Goal: Information Seeking & Learning: Find specific fact

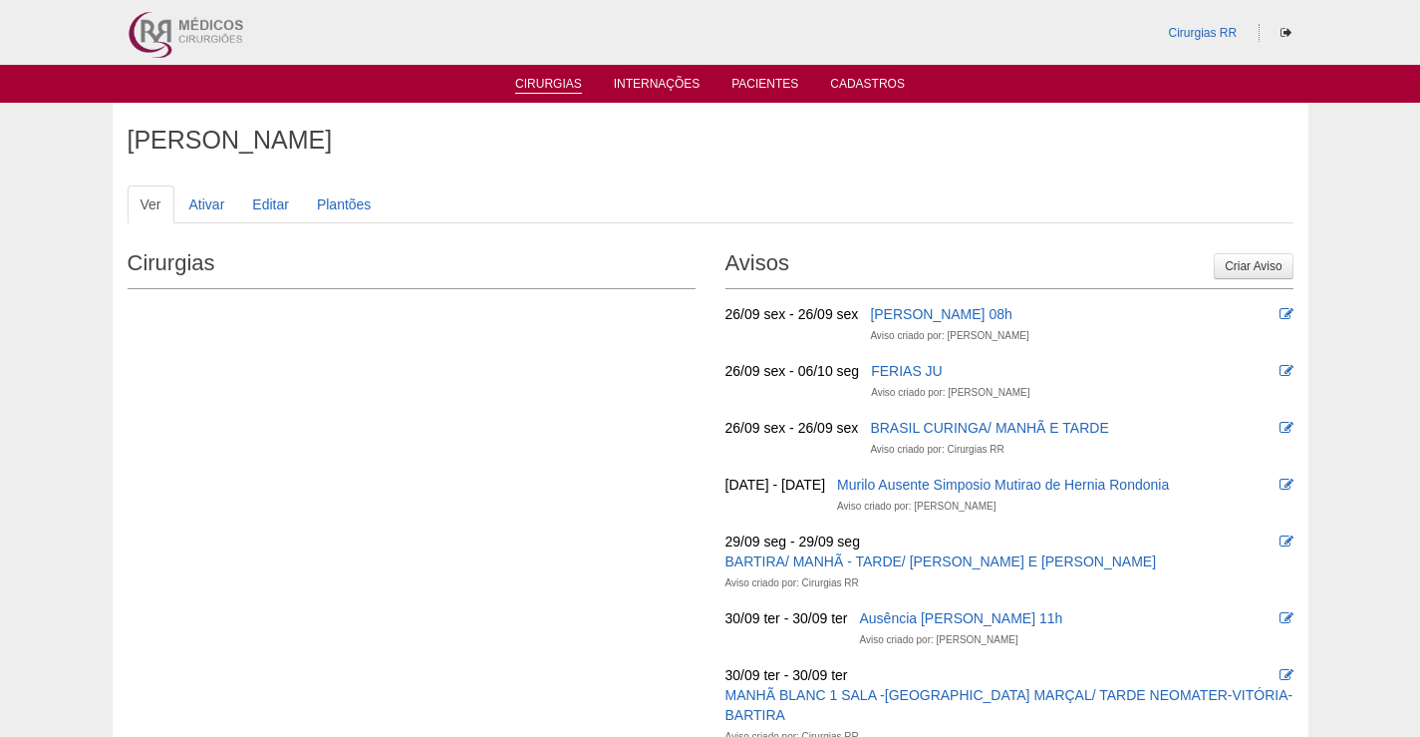
click at [542, 86] on link "Cirurgias" at bounding box center [548, 85] width 67 height 17
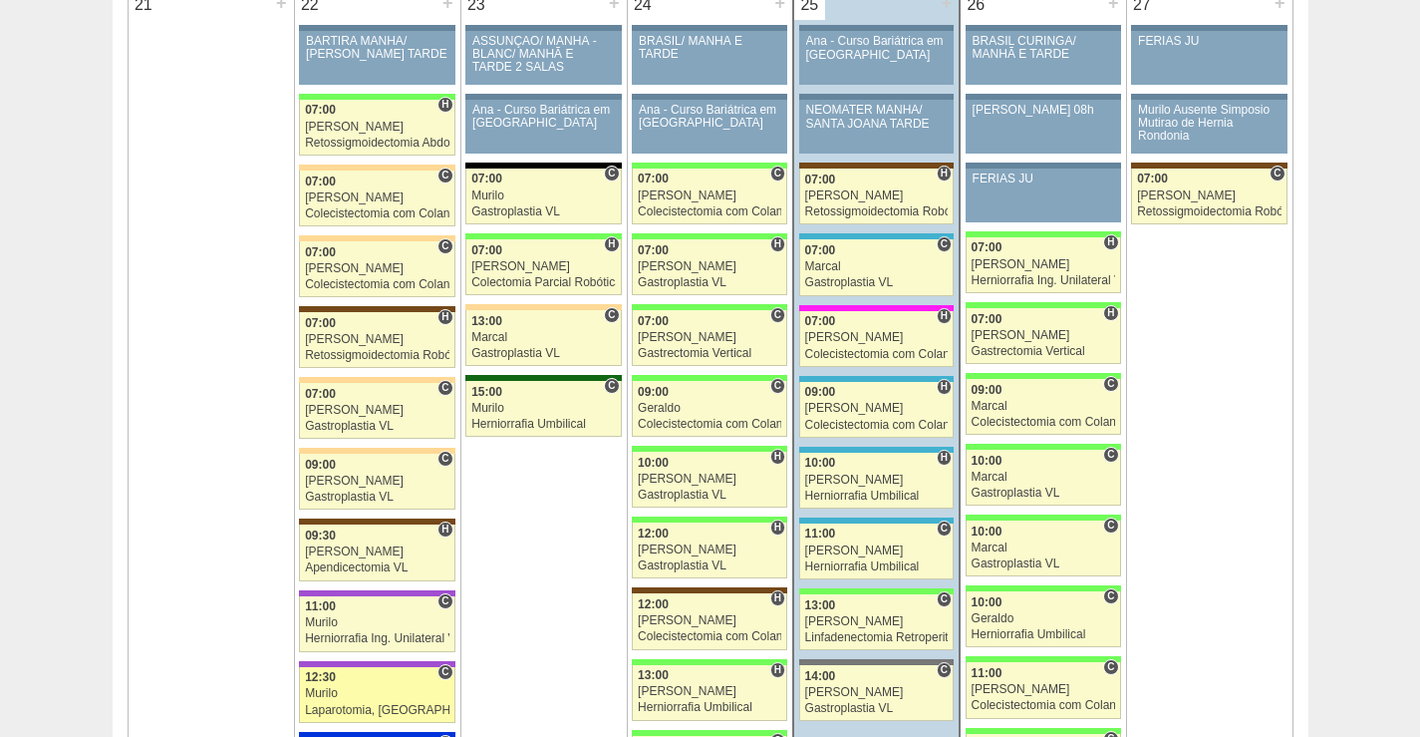
scroll to position [3190, 0]
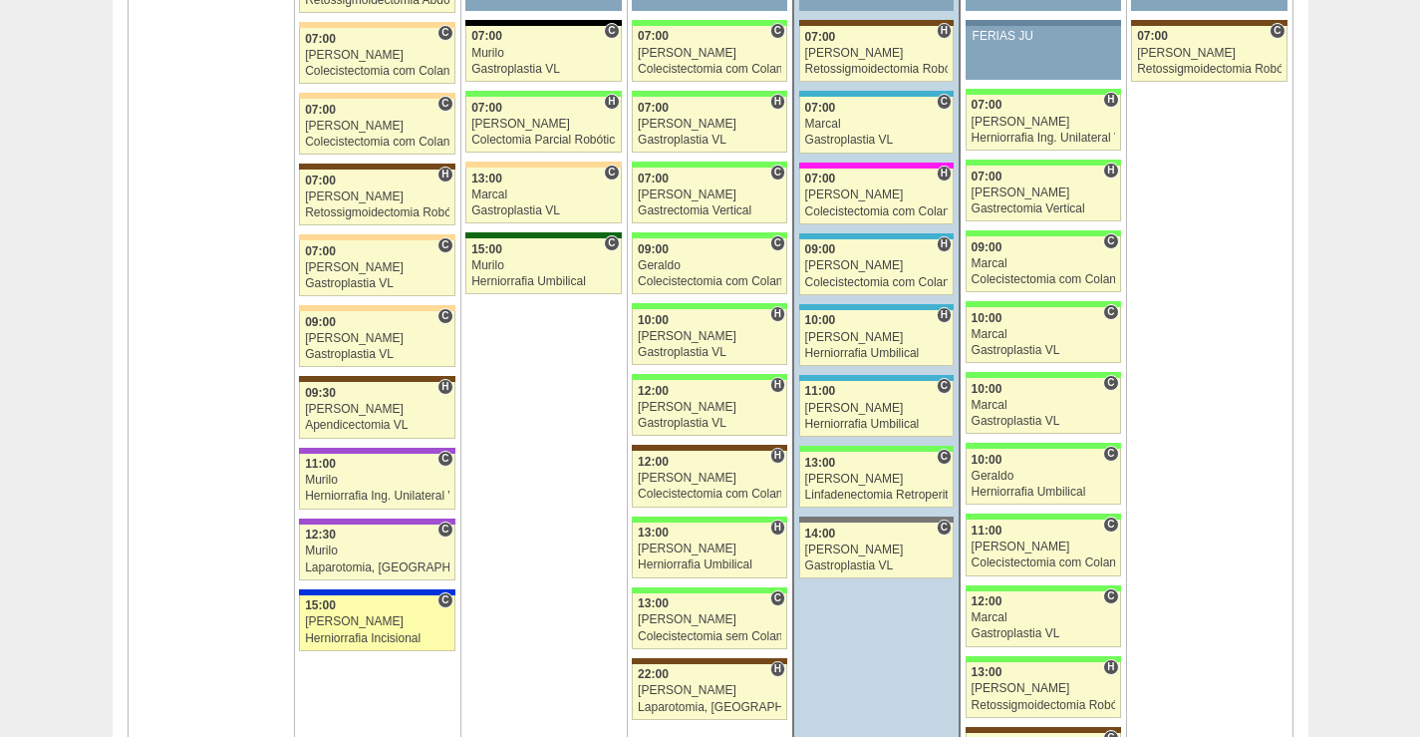
click at [332, 606] on span "15:00" at bounding box center [320, 605] width 31 height 14
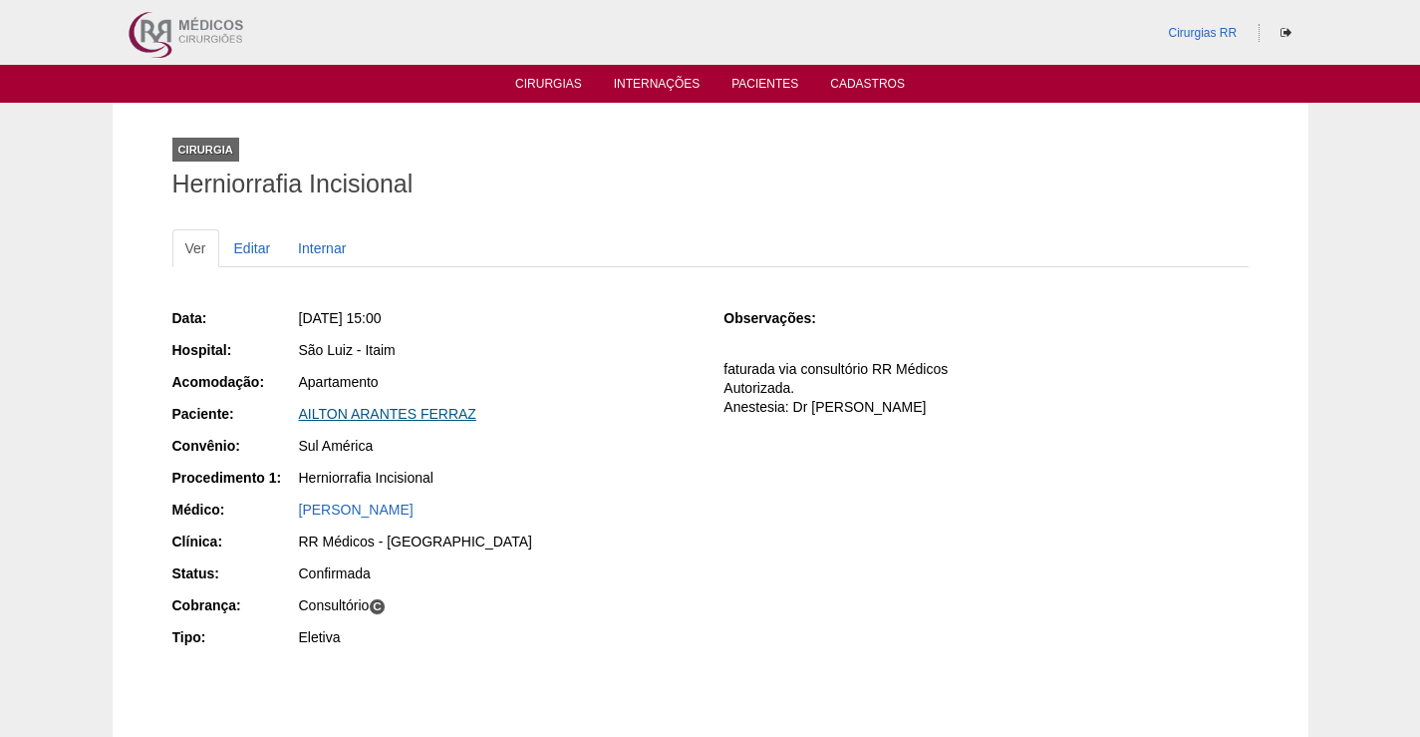
click at [376, 410] on link "AILTON ARANTES FERRAZ" at bounding box center [387, 414] width 177 height 16
drag, startPoint x: 498, startPoint y: 417, endPoint x: 282, endPoint y: 405, distance: 216.6
click at [282, 405] on div "Paciente: [PERSON_NAME]" at bounding box center [434, 416] width 524 height 25
copy div "Paciente: [PERSON_NAME]"
